Goal: Information Seeking & Learning: Learn about a topic

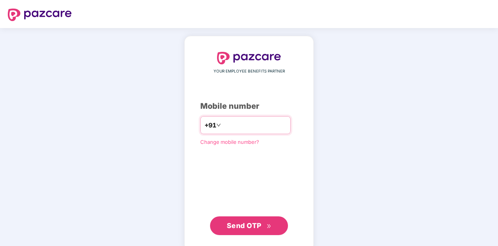
click at [234, 127] on input "number" at bounding box center [255, 125] width 64 height 12
type input "**********"
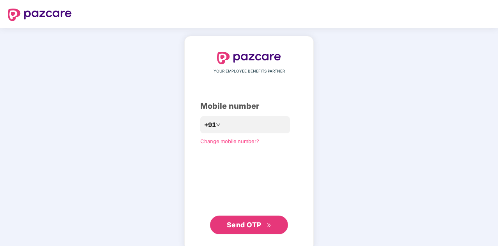
click at [248, 226] on span "Send OTP" at bounding box center [244, 225] width 35 height 8
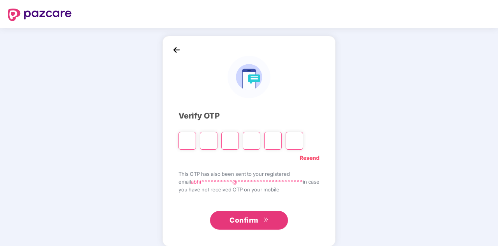
type input "*"
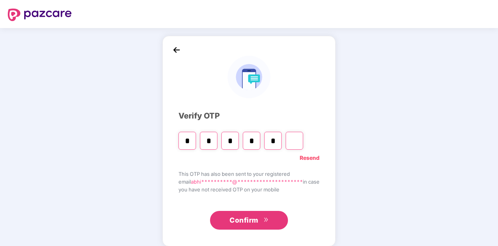
type input "*"
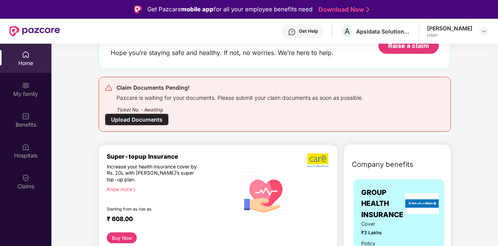
scroll to position [58, 0]
click at [202, 102] on div "Ticket No. - Awaiting" at bounding box center [240, 108] width 247 height 12
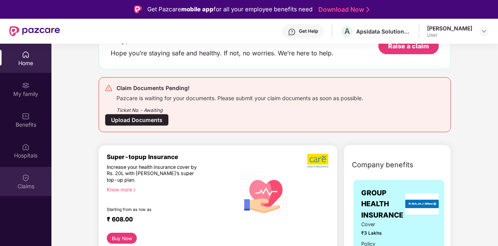
click at [32, 183] on div "Claims" at bounding box center [25, 187] width 51 height 8
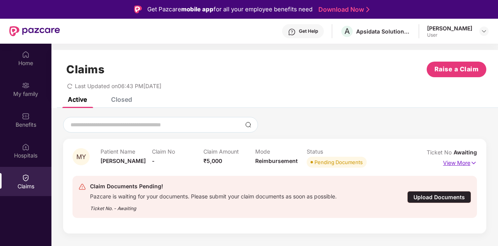
click at [466, 165] on p "View More" at bounding box center [460, 162] width 34 height 11
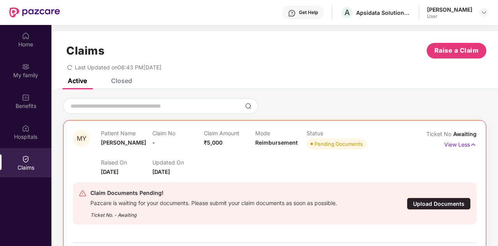
scroll to position [18, 0]
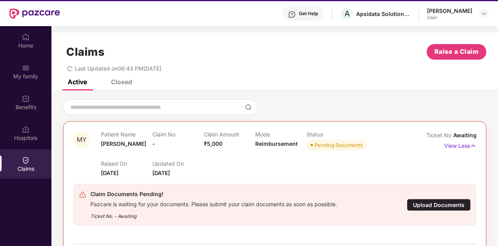
click at [204, 193] on div "Claim Documents Pending!" at bounding box center [213, 194] width 247 height 9
click at [119, 87] on div "Closed" at bounding box center [115, 81] width 33 height 17
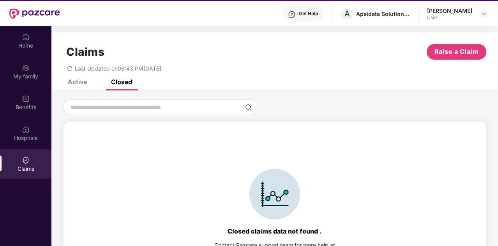
click at [80, 82] on div "Active" at bounding box center [77, 82] width 19 height 8
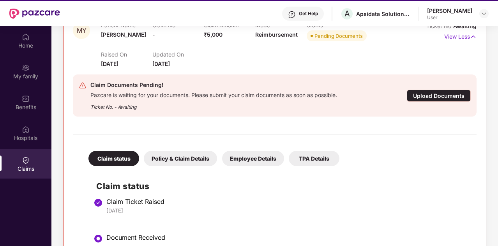
scroll to position [44, 0]
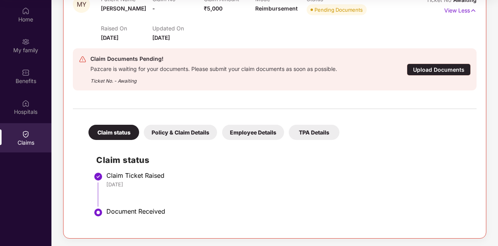
click at [177, 131] on div "Policy & Claim Details" at bounding box center [180, 132] width 73 height 15
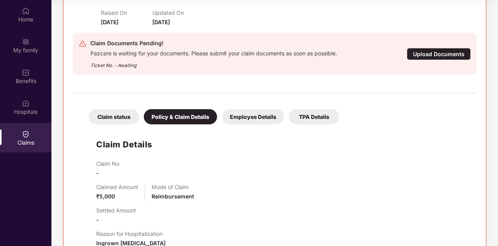
scroll to position [122, 0]
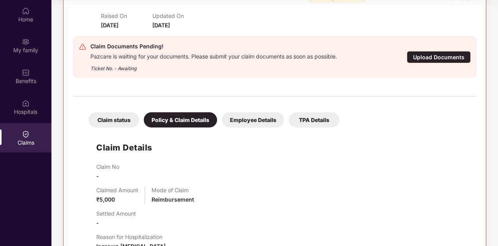
click at [245, 124] on div "Employee Details" at bounding box center [253, 119] width 62 height 15
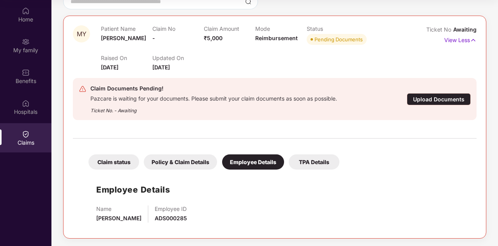
click at [309, 159] on div "TPA Details" at bounding box center [314, 161] width 51 height 15
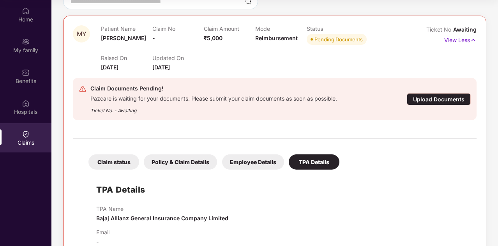
scroll to position [97, 0]
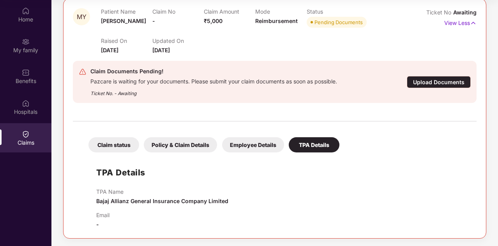
click at [115, 142] on div "Claim status" at bounding box center [114, 144] width 51 height 15
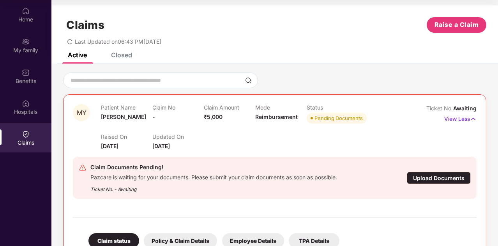
scroll to position [0, 0]
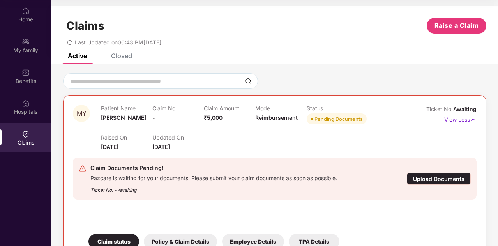
click at [460, 123] on p "View Less" at bounding box center [461, 119] width 32 height 11
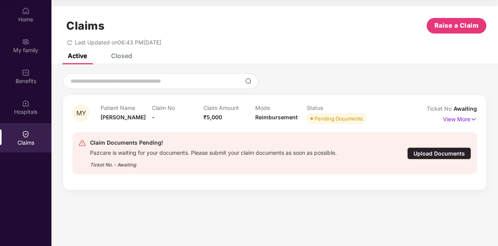
drag, startPoint x: 78, startPoint y: 110, endPoint x: 69, endPoint y: 103, distance: 12.0
click at [69, 103] on div "MY Patient Name [PERSON_NAME] Claim No - Claim Amount ₹5,000 Mode Reimbursement…" at bounding box center [275, 142] width 424 height 95
drag, startPoint x: 69, startPoint y: 103, endPoint x: 255, endPoint y: 133, distance: 189.0
click at [255, 133] on div "Claim Documents Pending! Pazcare is waiting for your documents. Please submit y…" at bounding box center [275, 153] width 405 height 42
click at [250, 108] on p "Claim Amount" at bounding box center [229, 108] width 51 height 7
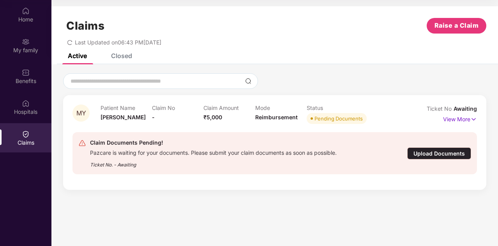
click at [250, 108] on p "Claim Amount" at bounding box center [229, 108] width 51 height 7
click at [30, 41] on div "My family" at bounding box center [25, 45] width 51 height 29
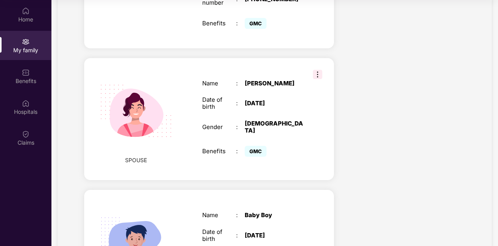
scroll to position [357, 0]
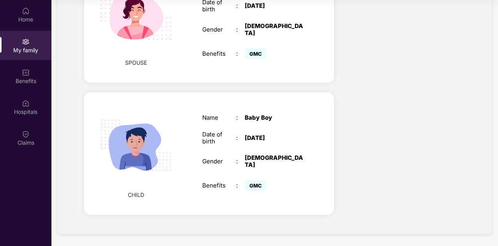
click at [122, 138] on img at bounding box center [136, 145] width 90 height 90
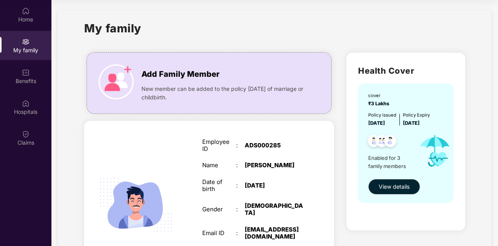
scroll to position [0, 0]
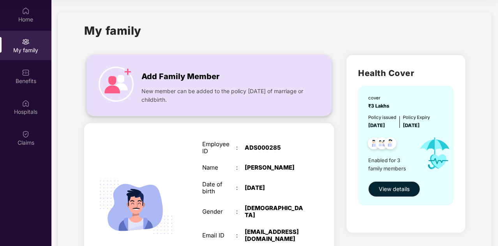
click at [158, 92] on span "New member can be added to the policy [DATE] of marriage or childbirth." at bounding box center [225, 95] width 166 height 17
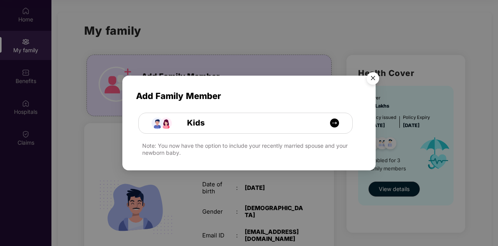
click at [374, 78] on img "Close" at bounding box center [373, 80] width 22 height 22
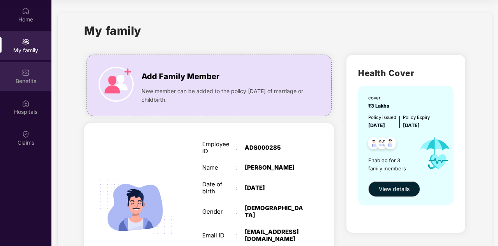
click at [28, 77] on div "Benefits" at bounding box center [25, 81] width 51 height 8
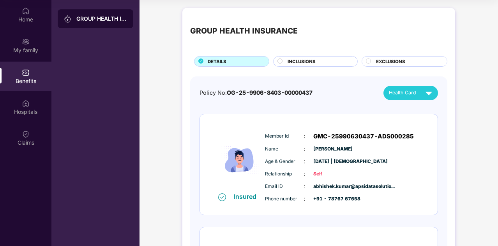
click at [305, 63] on span "INCLUSIONS" at bounding box center [302, 61] width 28 height 7
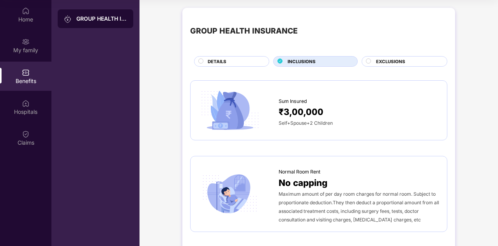
click at [382, 62] on span "EXCLUSIONS" at bounding box center [390, 61] width 29 height 7
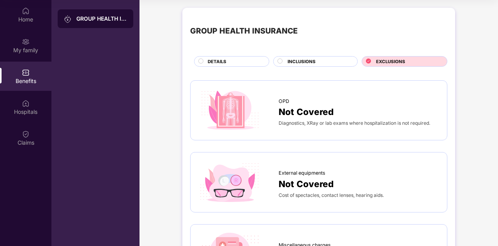
click at [292, 59] on span "INCLUSIONS" at bounding box center [302, 61] width 28 height 7
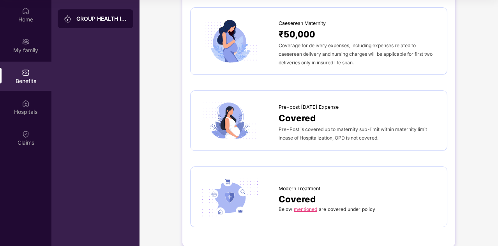
scroll to position [825, 0]
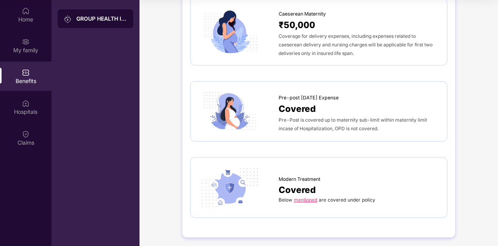
click at [313, 197] on link "mentioned" at bounding box center [305, 200] width 23 height 6
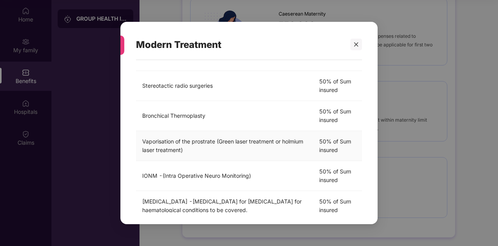
scroll to position [257, 0]
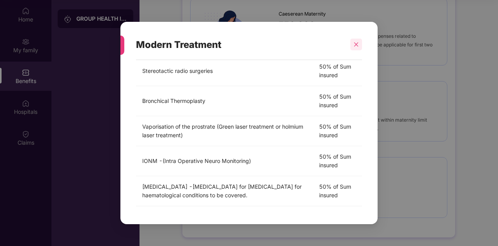
click at [353, 50] on div at bounding box center [357, 45] width 12 height 12
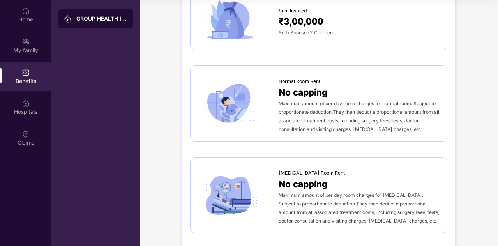
scroll to position [0, 0]
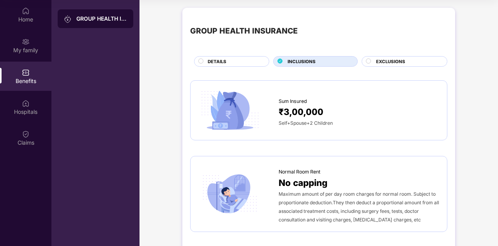
click at [375, 58] on div "EXCLUSIONS" at bounding box center [407, 62] width 71 height 8
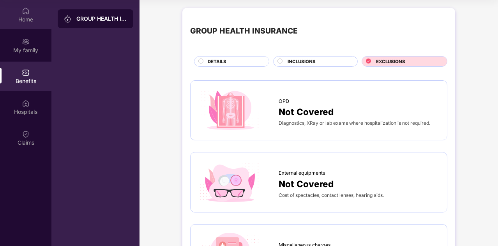
click at [31, 18] on div "Home" at bounding box center [25, 20] width 51 height 8
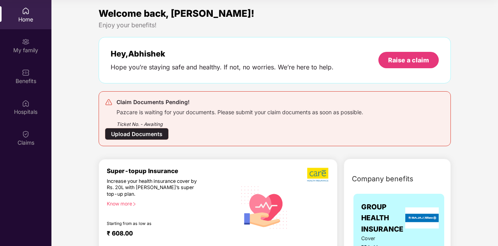
drag, startPoint x: 253, startPoint y: 131, endPoint x: 204, endPoint y: 122, distance: 49.7
click at [204, 122] on div "Ticket No. - Awaiting" at bounding box center [240, 122] width 247 height 12
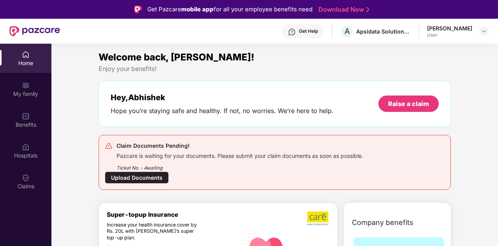
click at [449, 32] on div "User" at bounding box center [449, 35] width 45 height 6
click at [484, 32] on img at bounding box center [484, 31] width 6 height 6
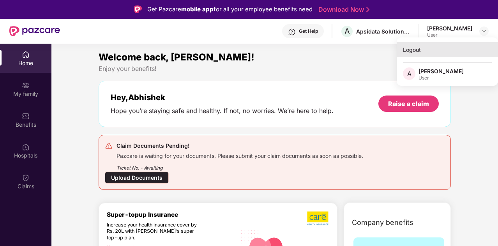
click at [416, 46] on div "Logout" at bounding box center [447, 49] width 101 height 15
